Goal: Browse casually: Explore the website without a specific task or goal

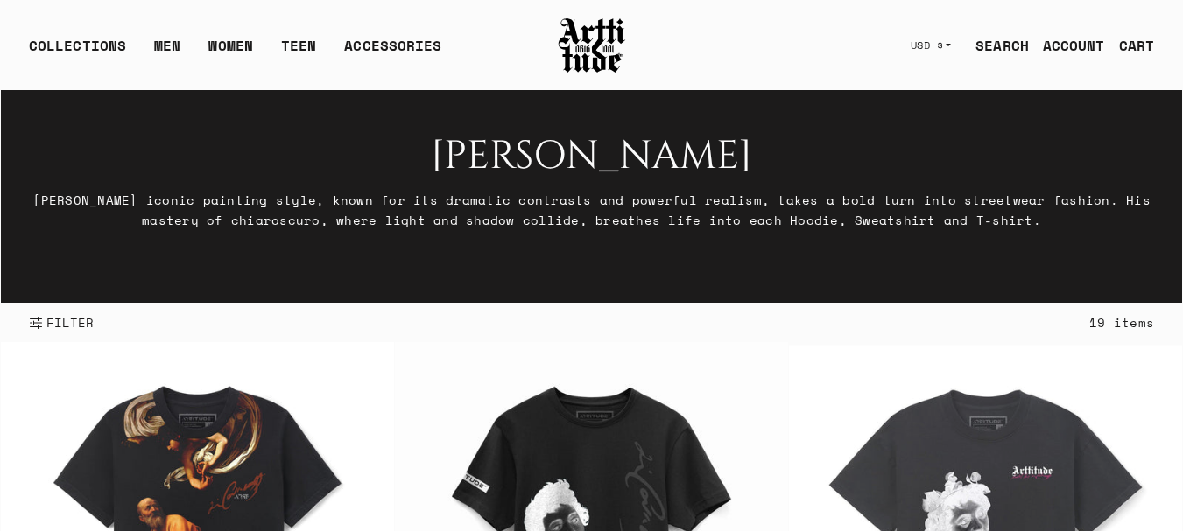
scroll to position [36, 0]
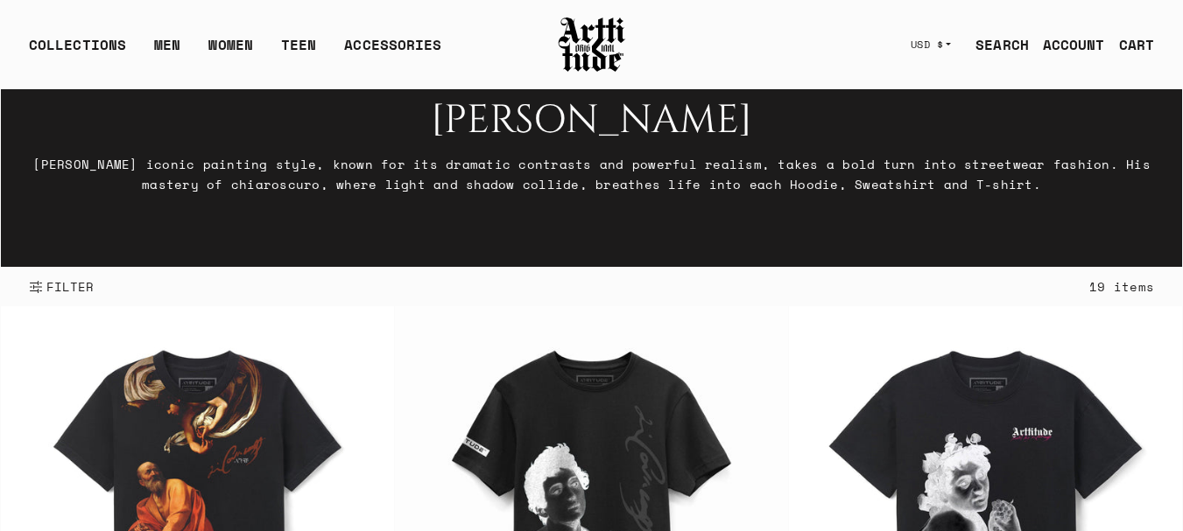
drag, startPoint x: 26, startPoint y: 156, endPoint x: 160, endPoint y: 166, distance: 134.3
click at [160, 166] on div "Your browser does not support the video tag. Caravaggio Caravaggio’s iconic pai…" at bounding box center [591, 160] width 1181 height 213
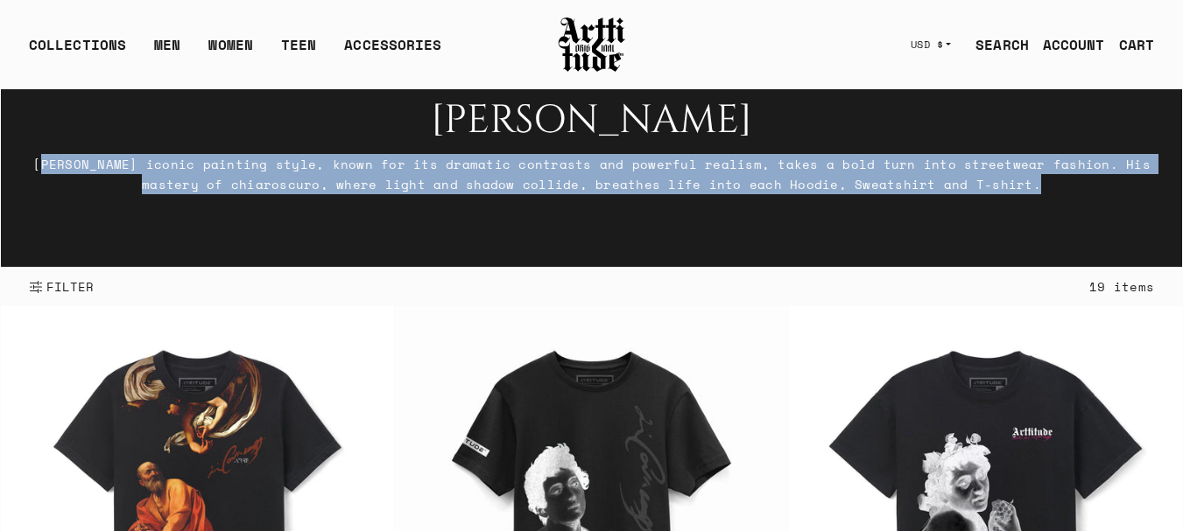
drag, startPoint x: 33, startPoint y: 162, endPoint x: 1005, endPoint y: 184, distance: 971.9
click at [1005, 184] on p "Caravaggio’s iconic painting style, known for its dramatic contrasts and powerf…" at bounding box center [591, 174] width 1125 height 40
copy p "Caravaggio’s iconic painting style, known for its dramatic contrasts and powerf…"
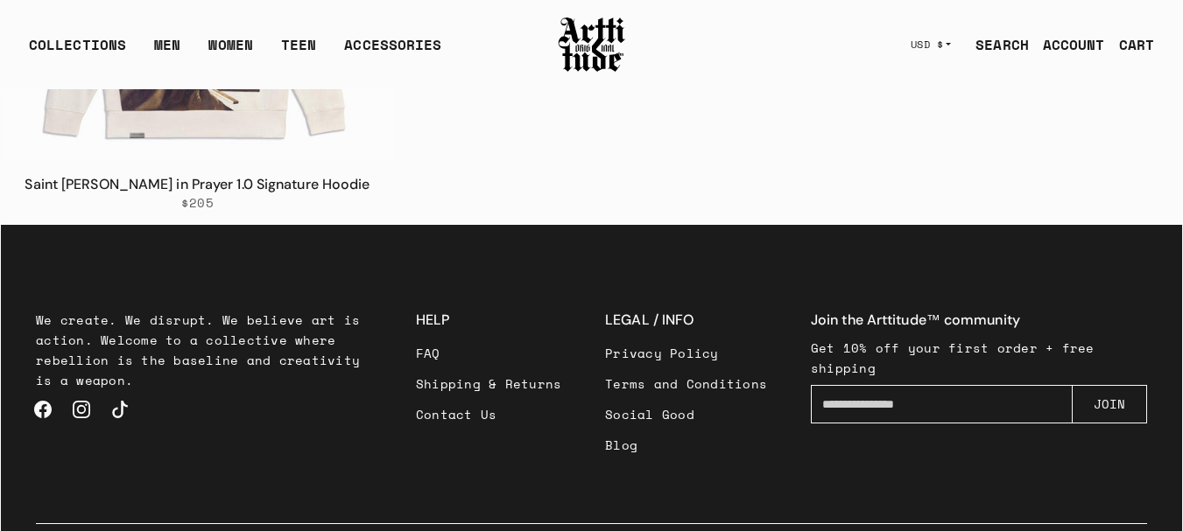
scroll to position [3335, 0]
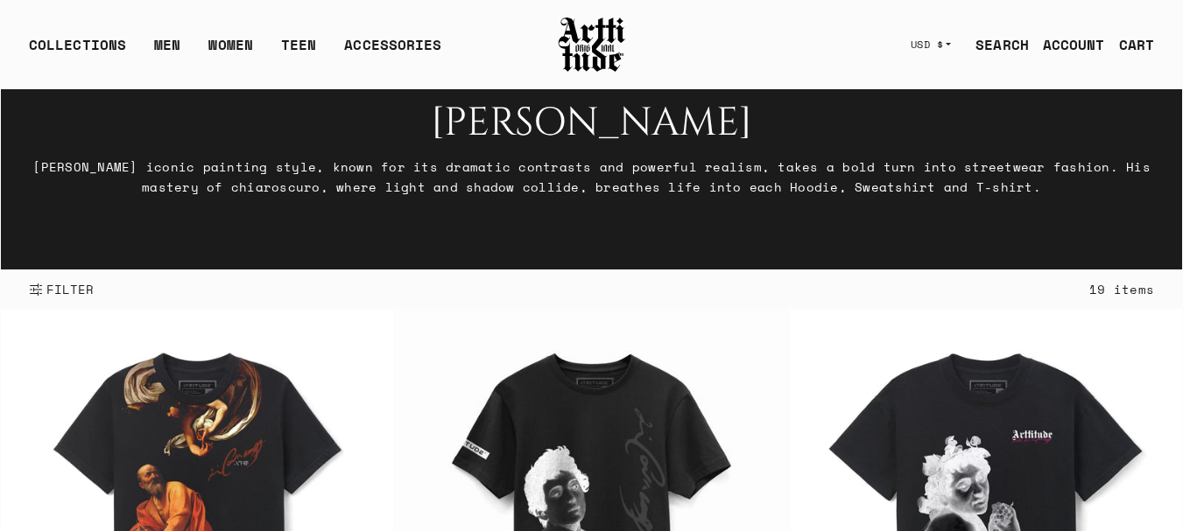
scroll to position [36, 0]
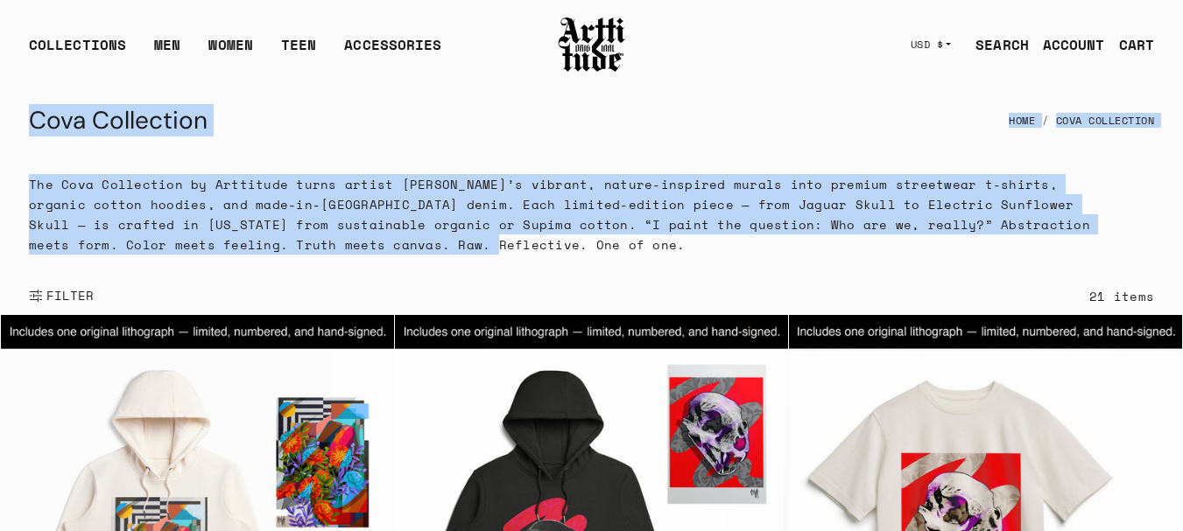
drag, startPoint x: 218, startPoint y: 189, endPoint x: 441, endPoint y: 238, distance: 228.5
click at [382, 151] on div "Cova Collection Home Cova Collection" at bounding box center [591, 120] width 1181 height 65
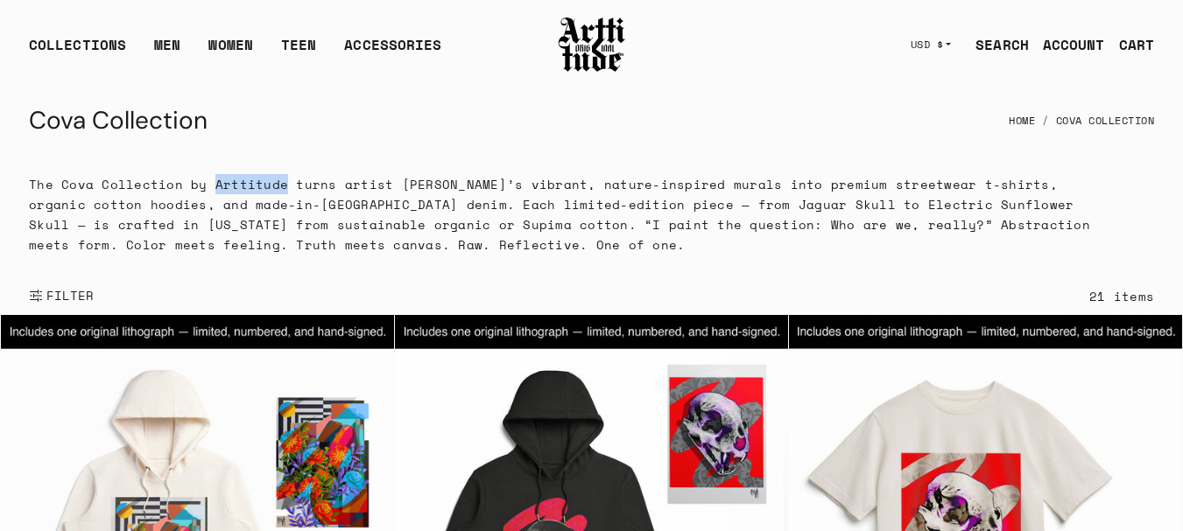
drag, startPoint x: 203, startPoint y: 190, endPoint x: 276, endPoint y: 186, distance: 72.8
click at [276, 186] on p "The Cova Collection by Arttitude turns artist Cova’s vibrant, nature-inspired m…" at bounding box center [561, 214] width 1064 height 81
copy p "Arttitude"
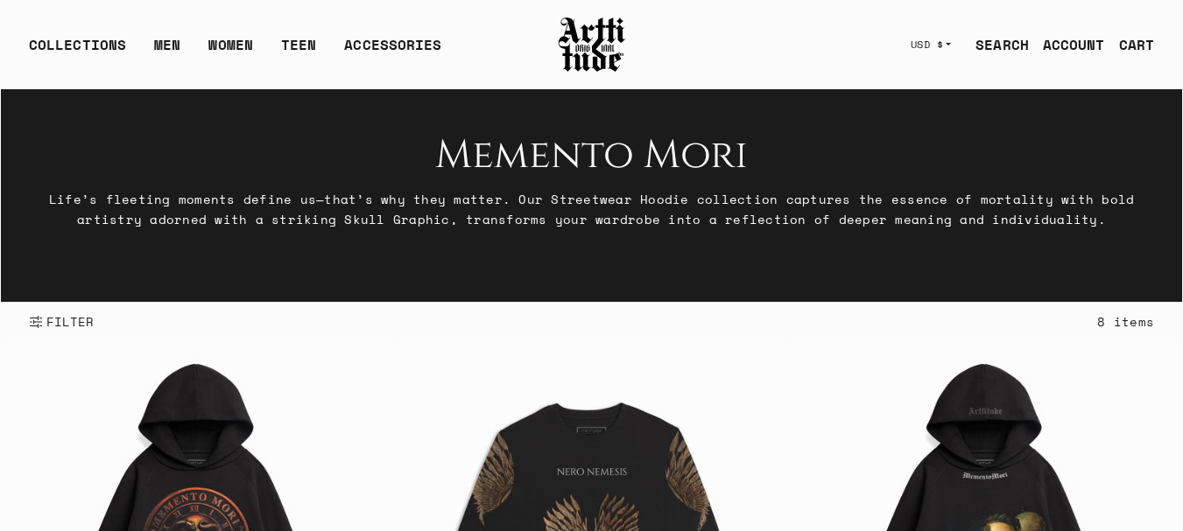
click at [37, 199] on p "Life’s fleeting moments define us—that’s why they matter. Our Streetwear Hoodie…" at bounding box center [591, 209] width 1125 height 40
drag, startPoint x: 446, startPoint y: 142, endPoint x: 1085, endPoint y: 224, distance: 644.3
click at [1085, 224] on div "Memento Mori Life’s fleeting moments define us—that’s why they matter. Our Stre…" at bounding box center [591, 181] width 1125 height 96
copy div "Memento Mori Life’s fleeting moments define us—that’s why they matter. Our Stre…"
